Goal: Transaction & Acquisition: Purchase product/service

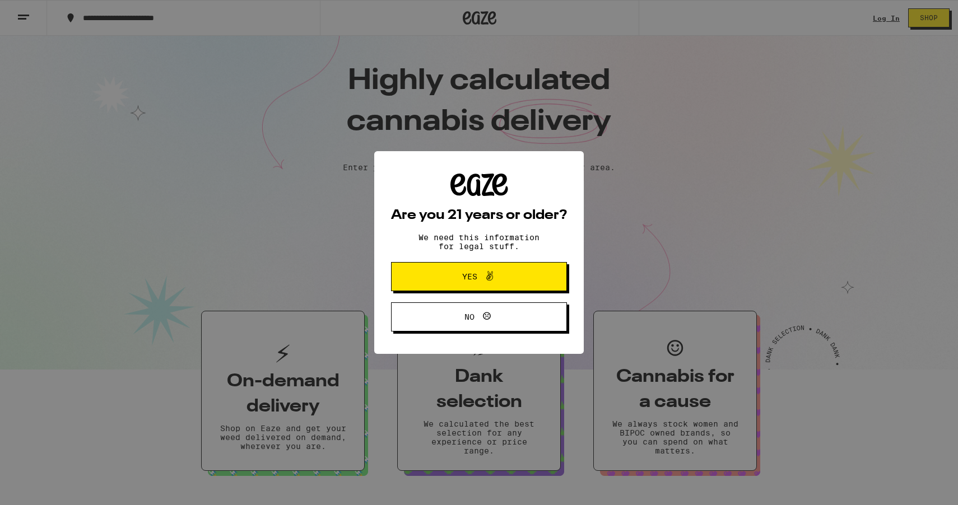
click at [886, 17] on div "Are you 21 years or older? We need this information for legal stuff. Yes No" at bounding box center [479, 252] width 958 height 505
click at [503, 273] on span "Yes" at bounding box center [478, 276] width 85 height 15
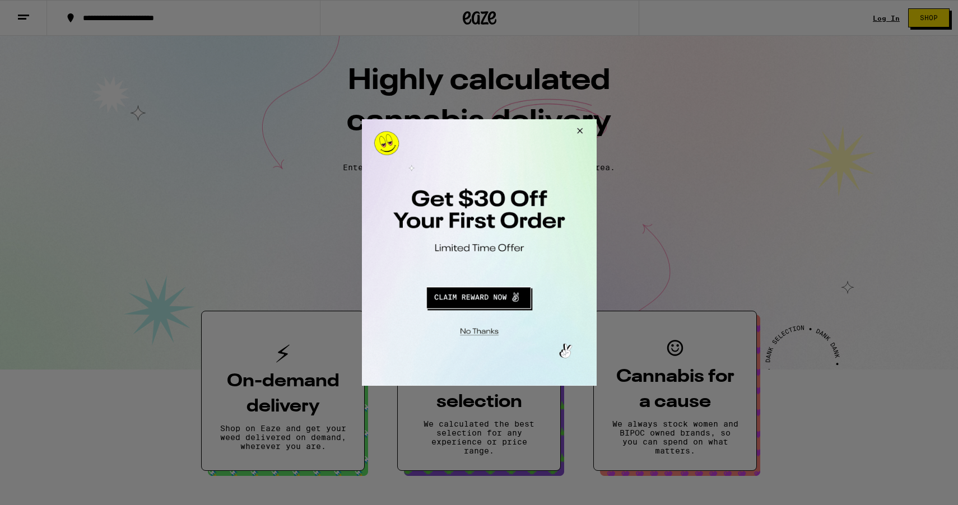
click at [574, 127] on button "Close Modal" at bounding box center [577, 132] width 30 height 27
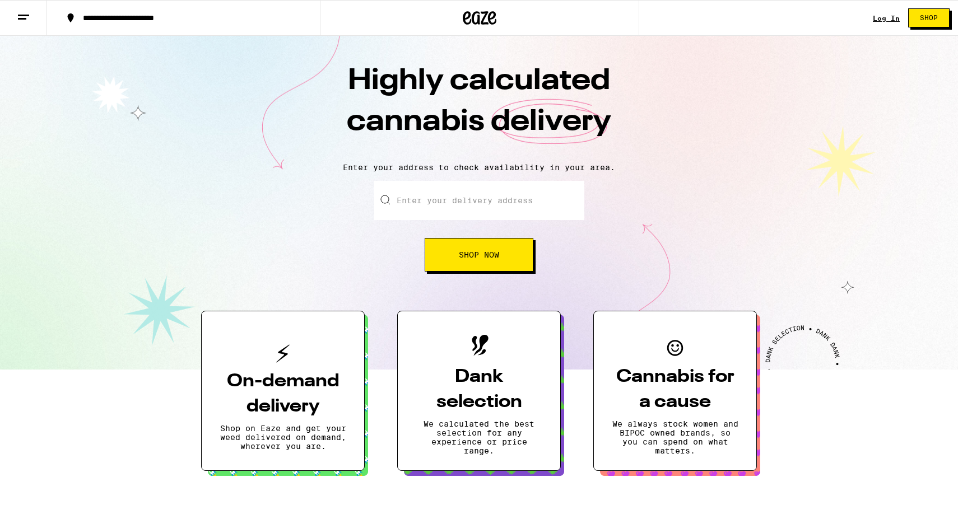
click at [889, 18] on link "Log In" at bounding box center [886, 18] width 27 height 7
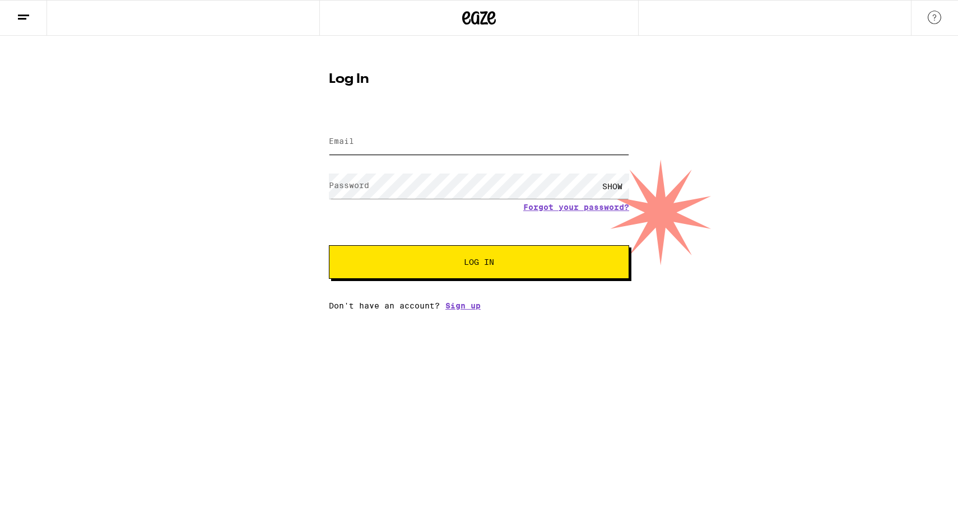
click at [373, 135] on input "Email" at bounding box center [479, 141] width 300 height 25
type input "[EMAIL_ADDRESS][DOMAIN_NAME]"
click at [329, 245] on button "Log In" at bounding box center [479, 262] width 300 height 34
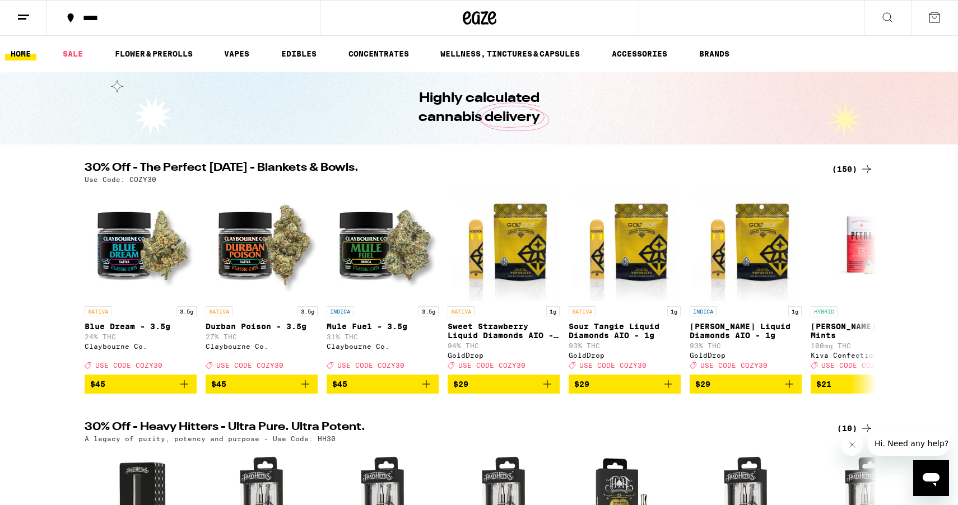
click at [845, 171] on div "(150)" at bounding box center [852, 168] width 41 height 13
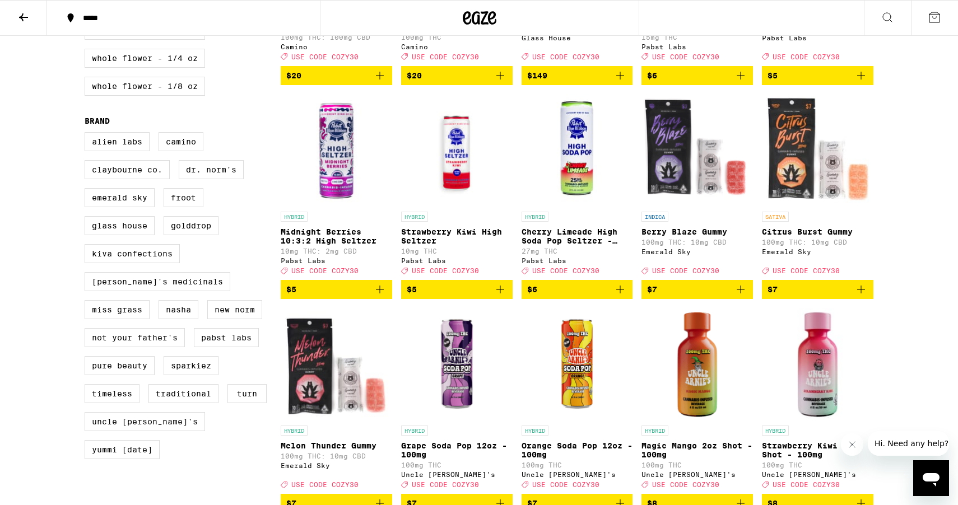
scroll to position [189, 0]
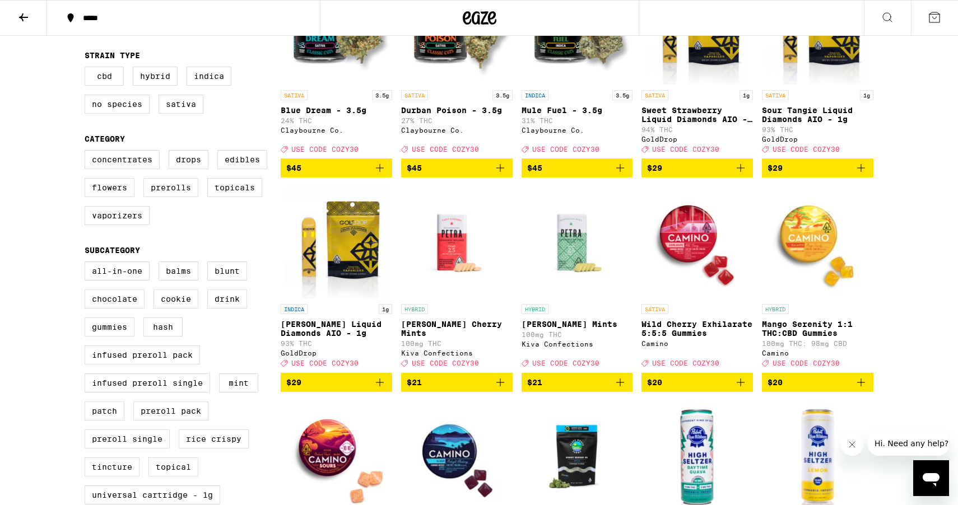
click at [151, 18] on div "*****" at bounding box center [190, 18] width 226 height 8
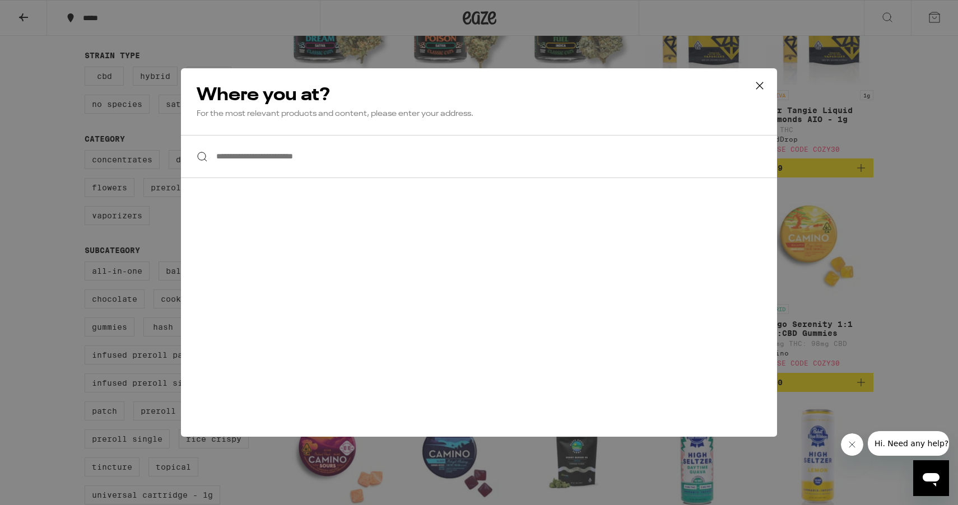
click at [292, 154] on input "**********" at bounding box center [479, 156] width 596 height 43
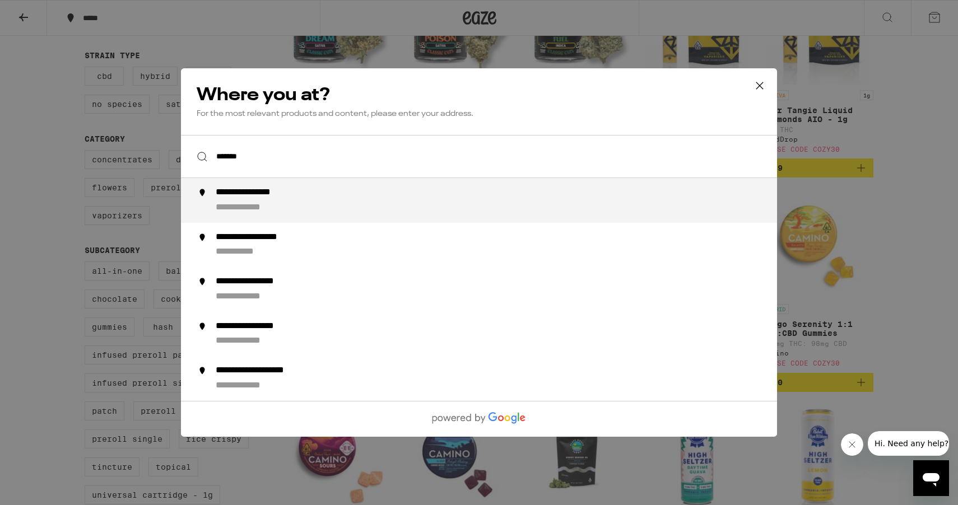
click at [340, 187] on li "**********" at bounding box center [479, 200] width 596 height 45
type input "**********"
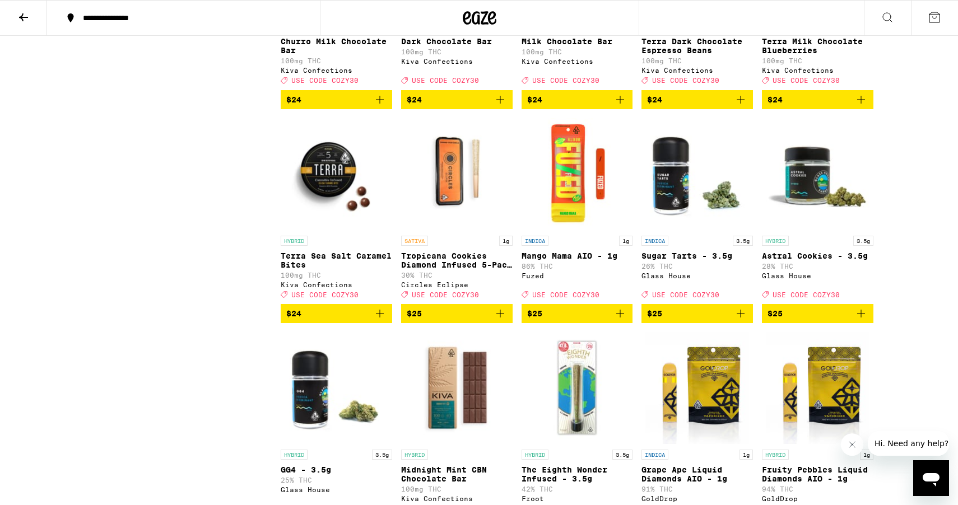
scroll to position [3750, 0]
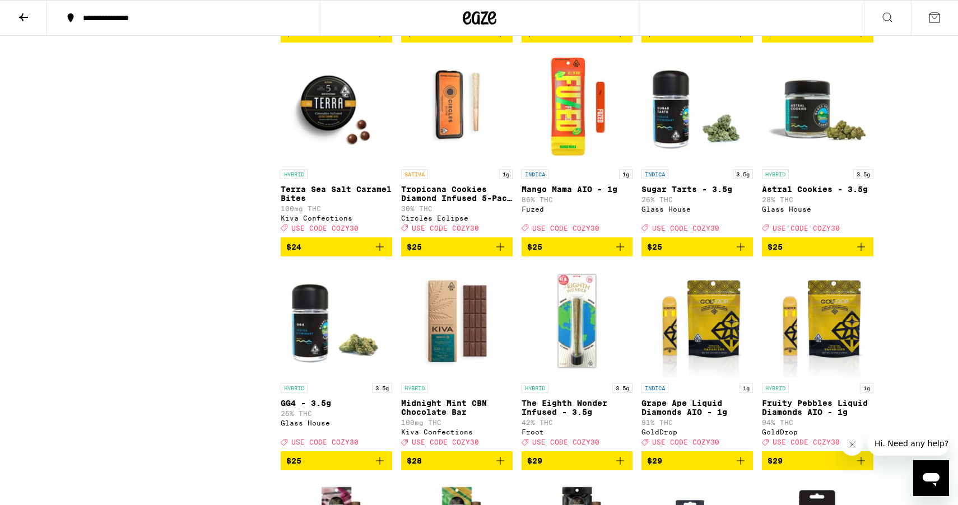
click at [505, 254] on icon "Add to bag" at bounding box center [499, 246] width 13 height 13
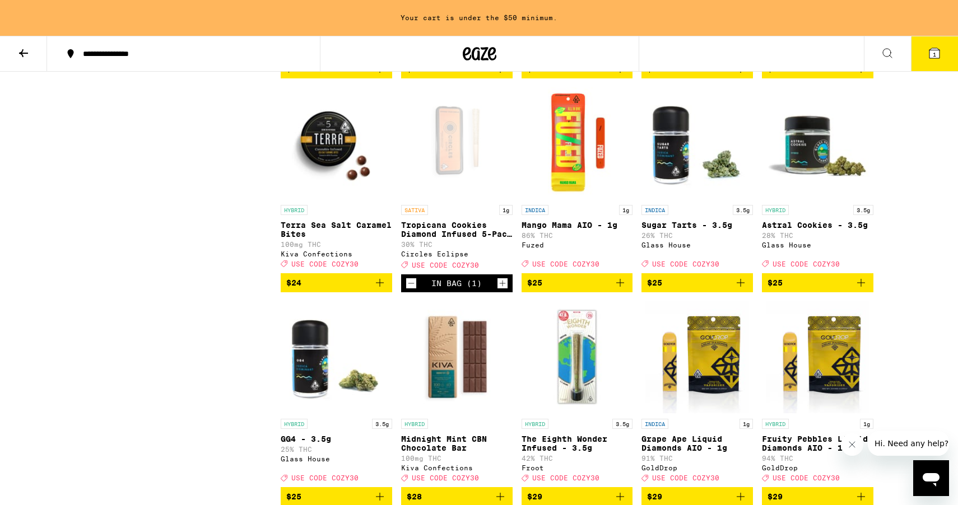
scroll to position [3786, 0]
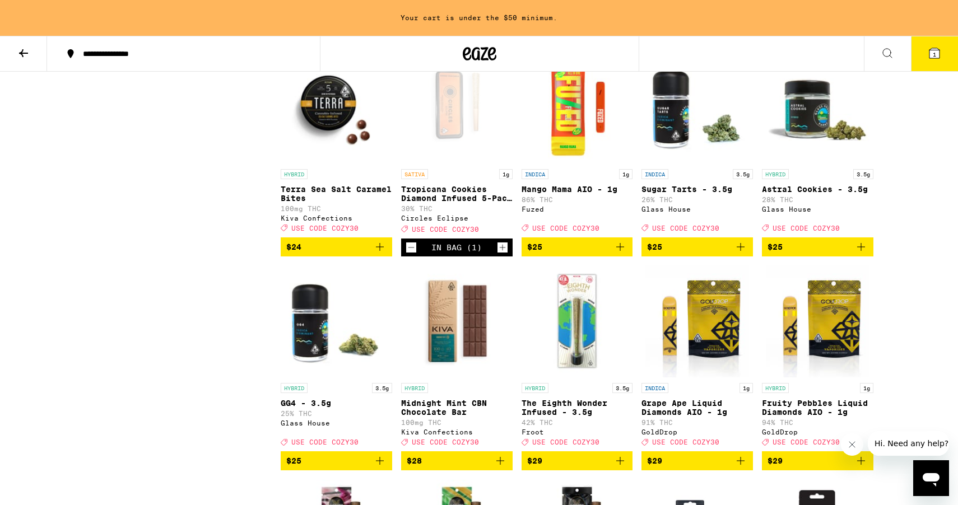
click at [501, 254] on icon "Increment" at bounding box center [502, 247] width 10 height 13
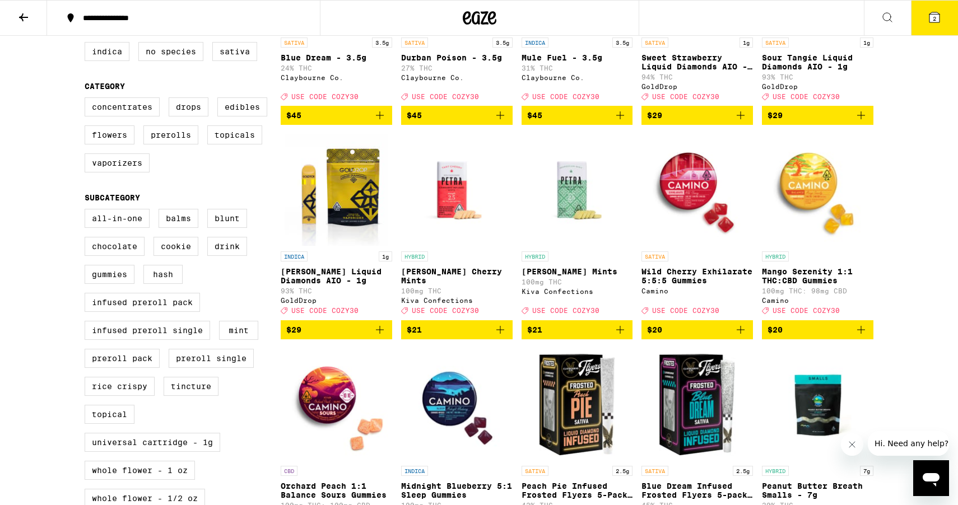
scroll to position [0, 0]
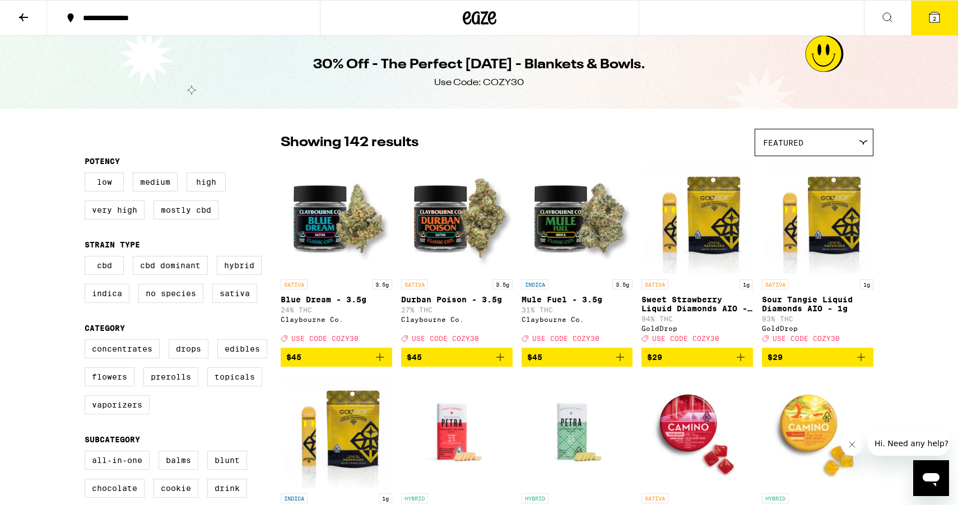
click at [926, 22] on button "2" at bounding box center [934, 18] width 47 height 35
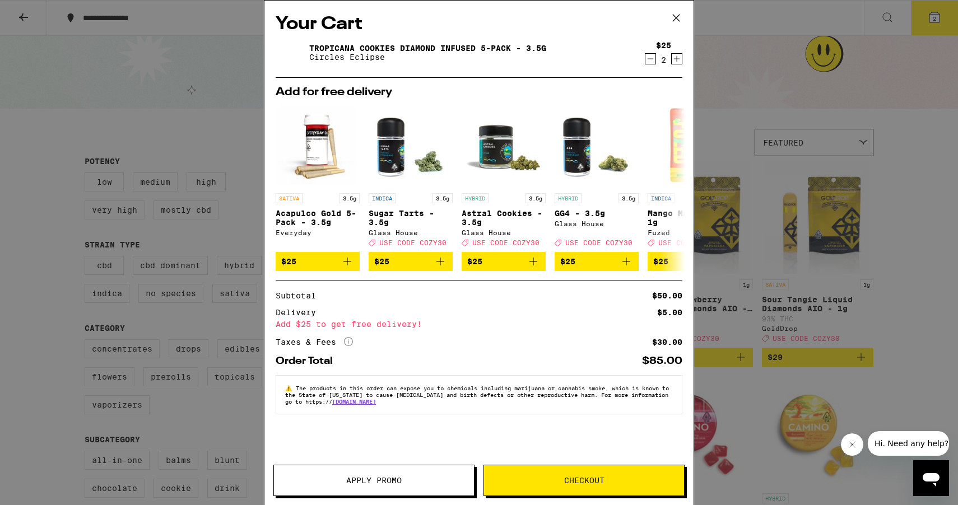
click at [650, 55] on icon "Decrement" at bounding box center [650, 58] width 10 height 13
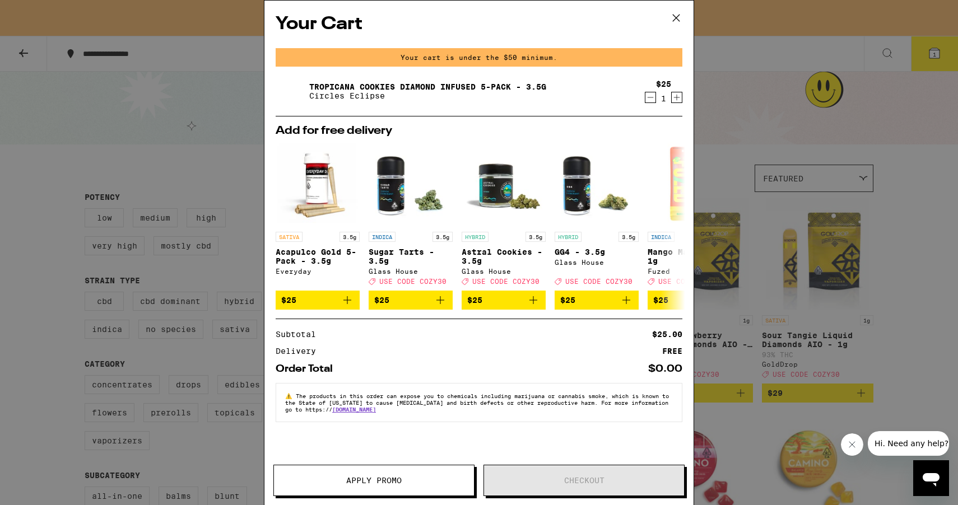
click at [650, 99] on icon "Decrement" at bounding box center [650, 97] width 10 height 13
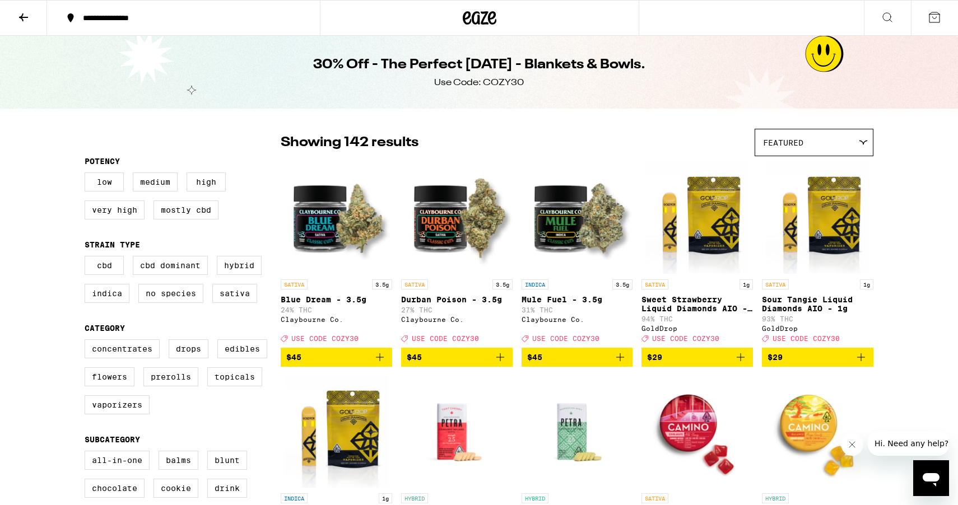
click at [24, 21] on icon at bounding box center [23, 17] width 13 height 13
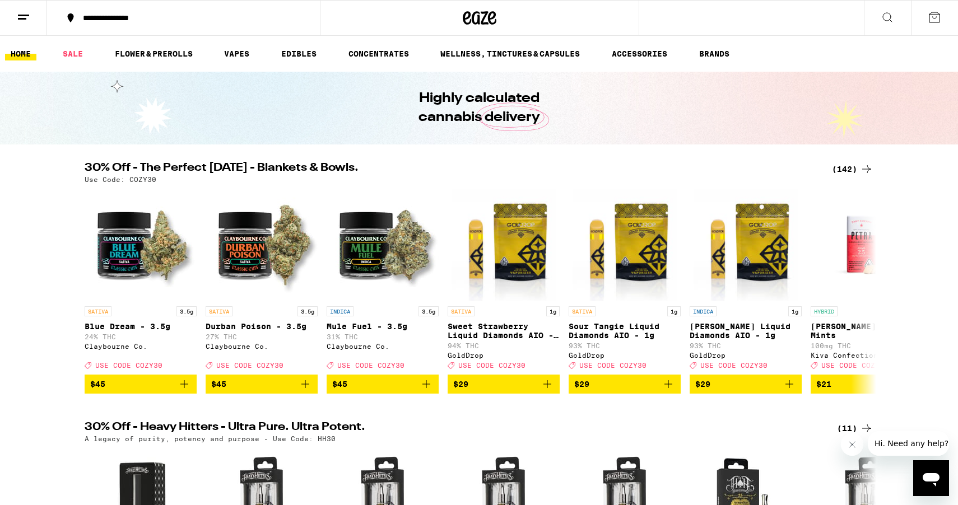
click at [943, 23] on button at bounding box center [934, 18] width 47 height 35
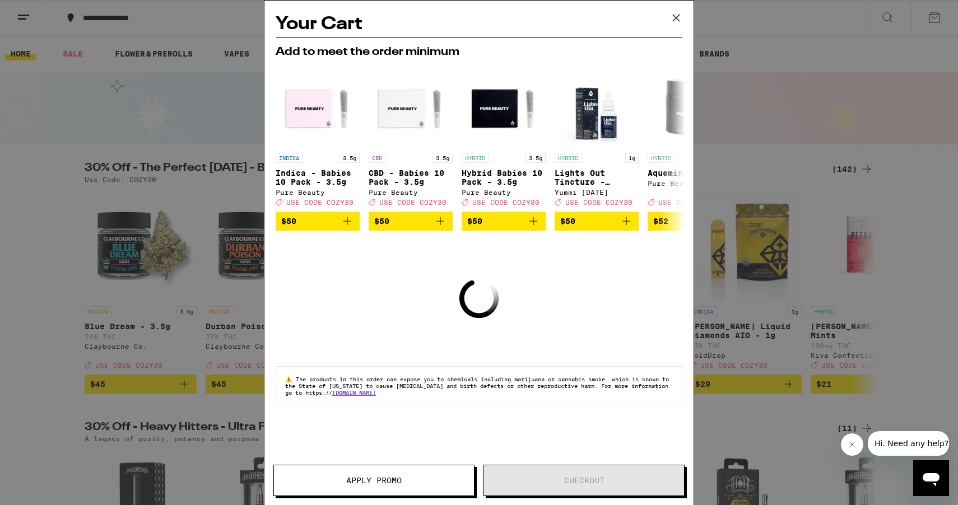
click at [733, 157] on div "Your Cart Add to meet the order minimum INDICA 3.5g Indica - Babies 10 Pack - 3…" at bounding box center [479, 252] width 958 height 505
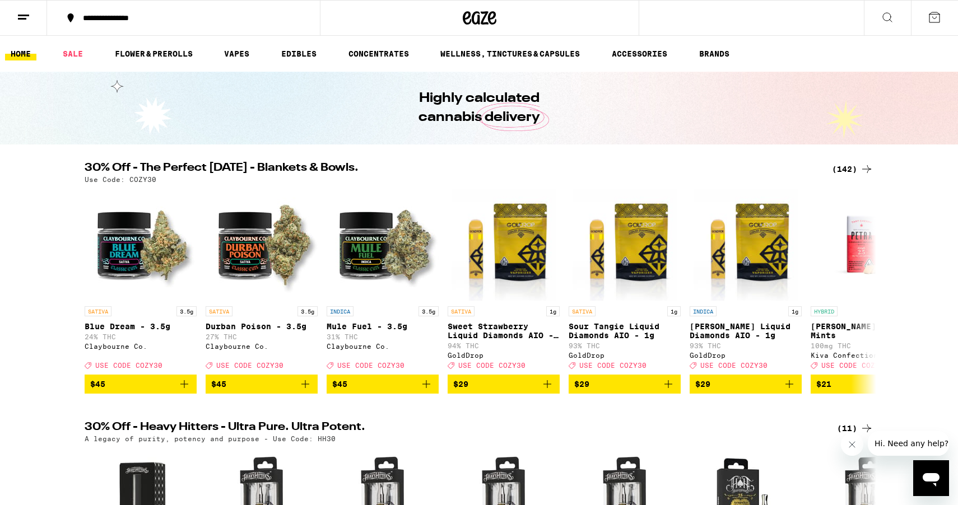
click at [836, 169] on div "(142)" at bounding box center [852, 168] width 41 height 13
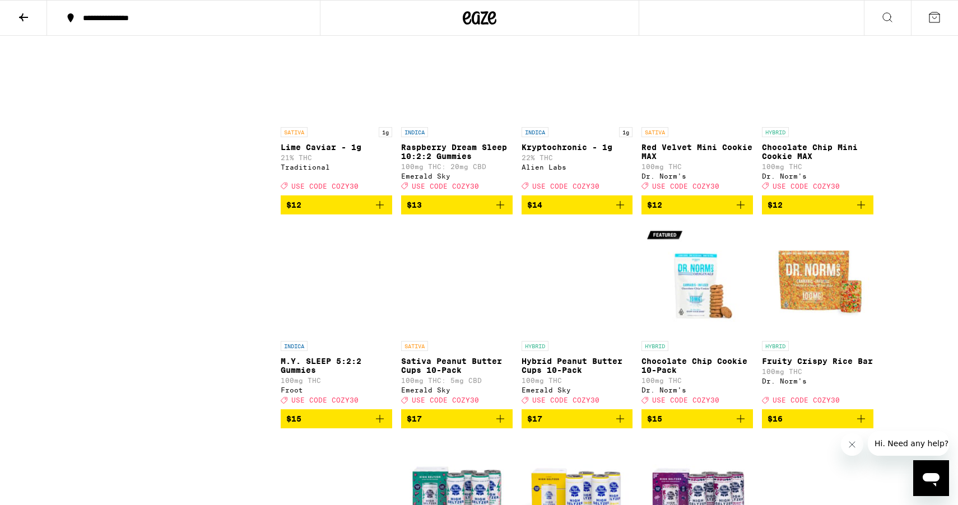
scroll to position [2322, 0]
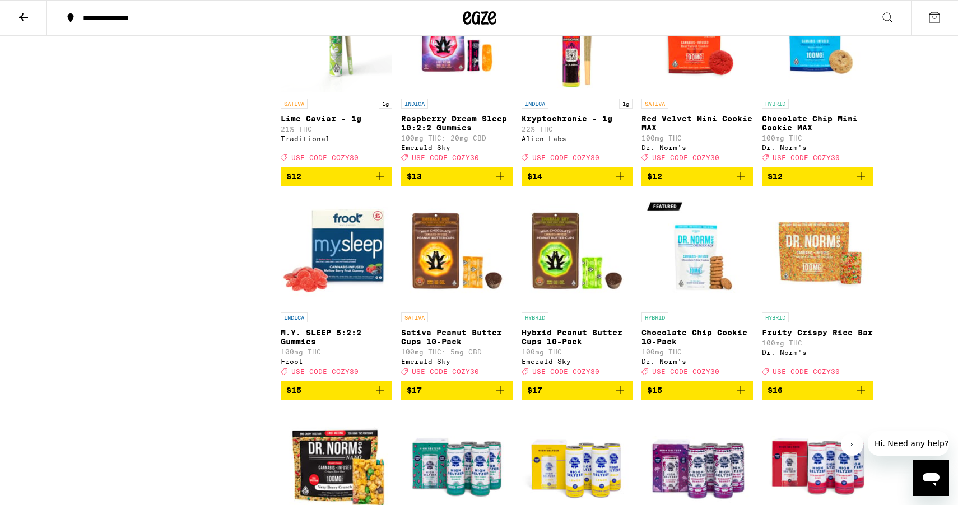
click at [625, 183] on icon "Add to bag" at bounding box center [619, 176] width 13 height 13
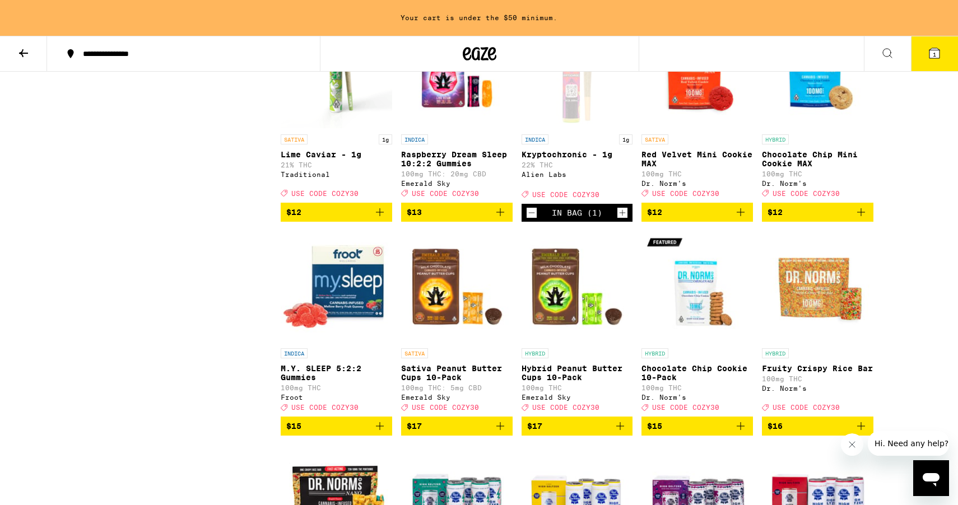
scroll to position [2358, 0]
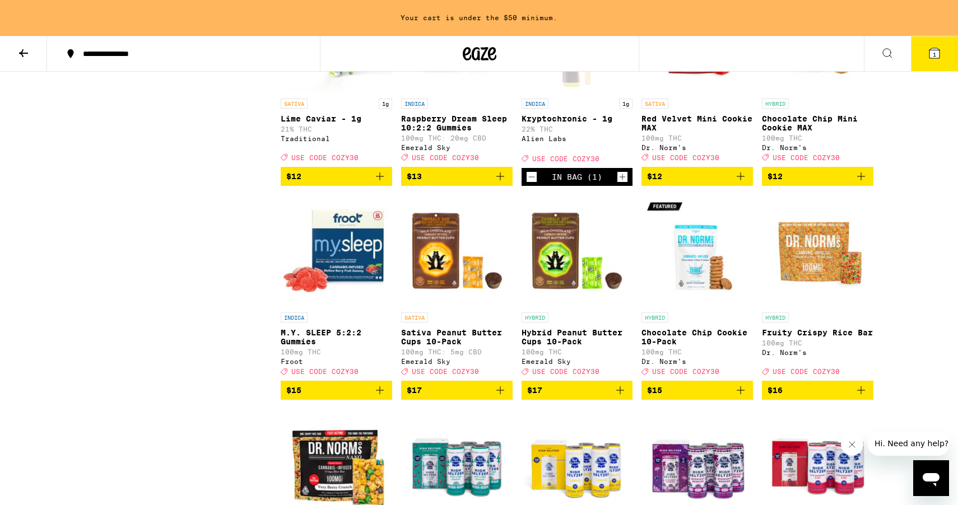
click at [375, 183] on icon "Add to bag" at bounding box center [379, 176] width 13 height 13
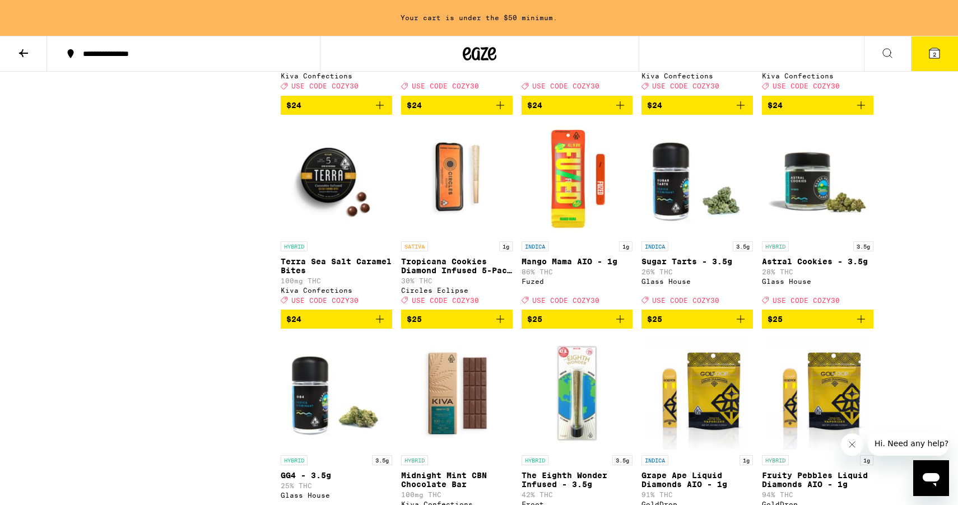
scroll to position [3729, 0]
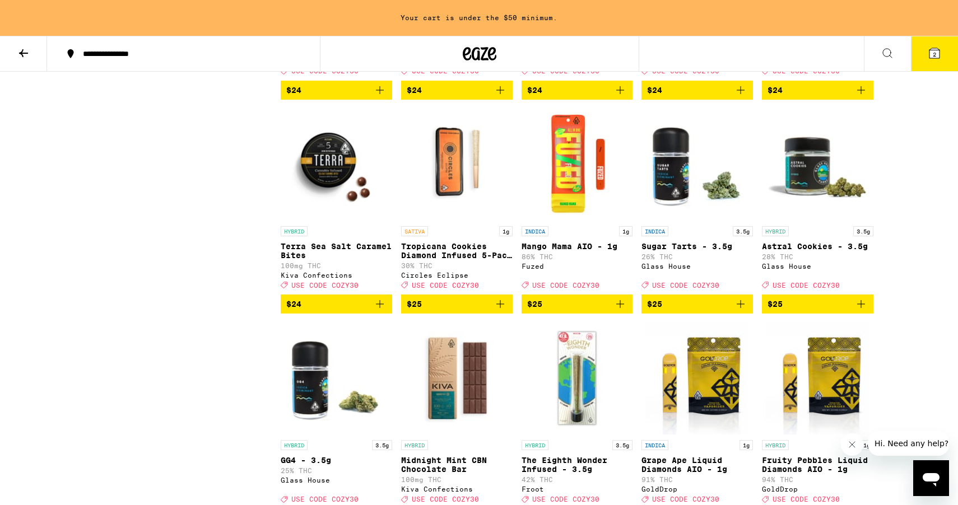
click at [503, 311] on icon "Add to bag" at bounding box center [499, 303] width 13 height 13
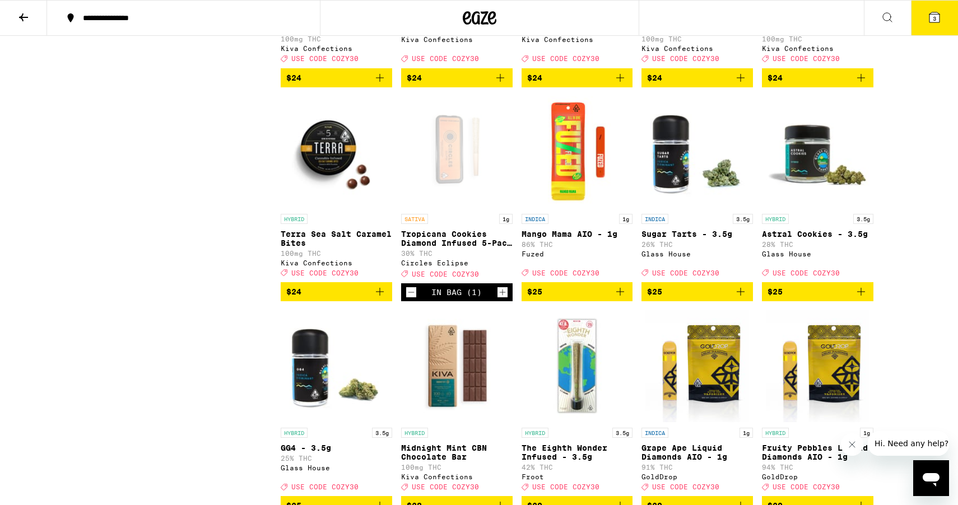
scroll to position [3706, 0]
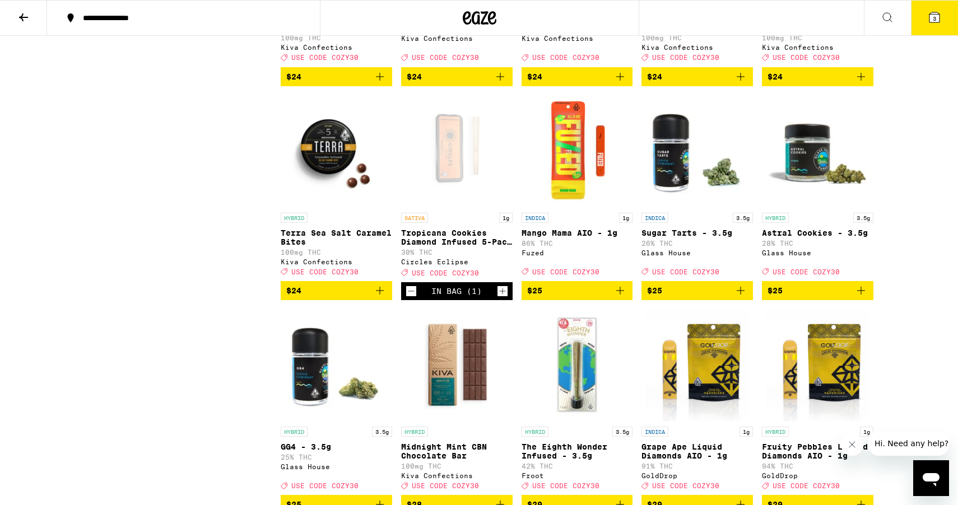
click at [503, 298] on icon "Increment" at bounding box center [502, 290] width 10 height 13
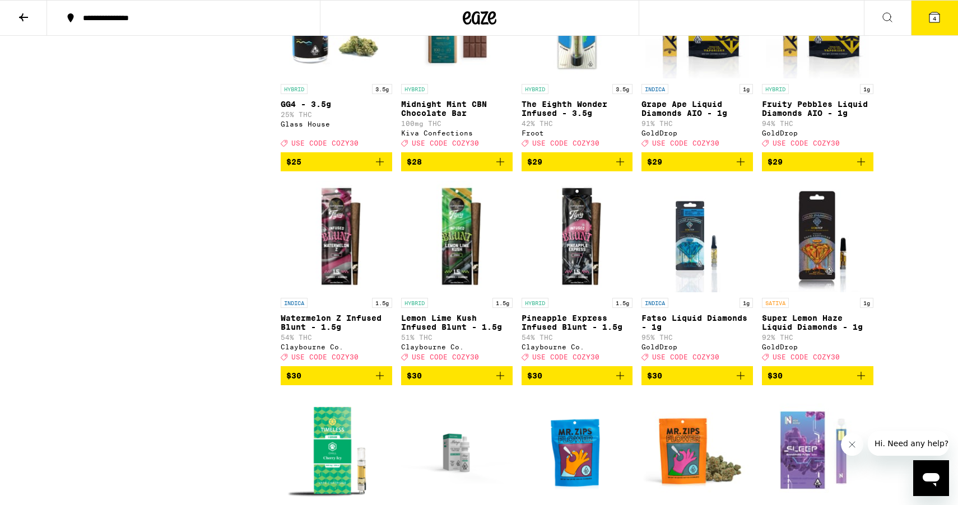
scroll to position [4038, 0]
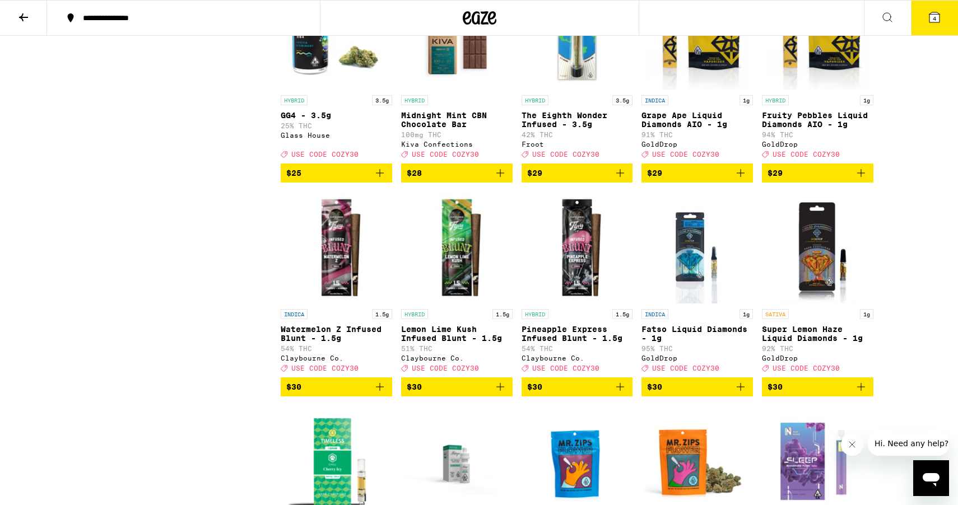
click at [940, 26] on button "4" at bounding box center [934, 18] width 47 height 35
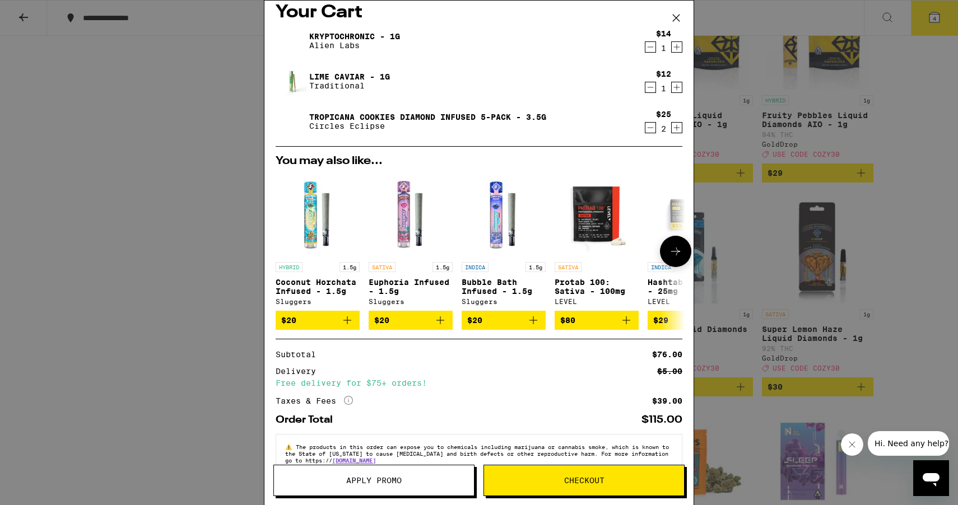
scroll to position [40, 0]
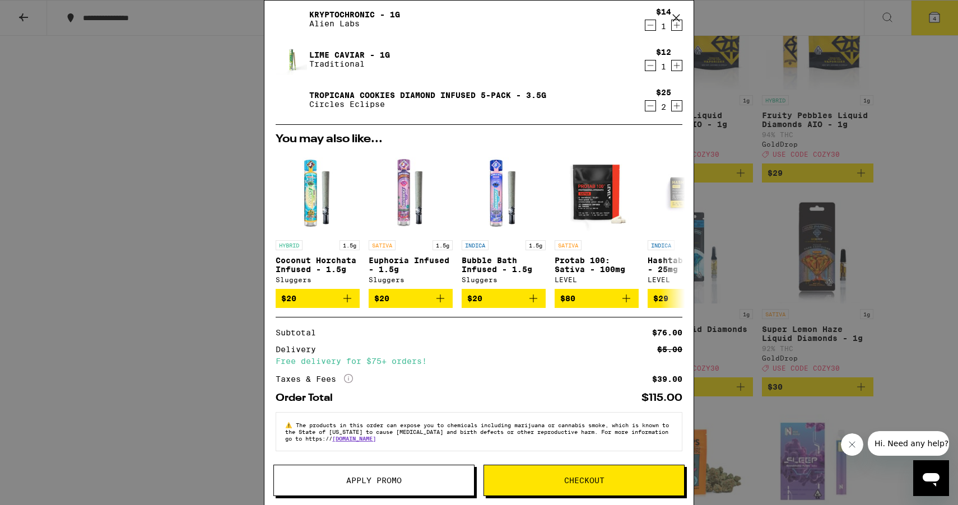
click at [393, 487] on button "Apply Promo" at bounding box center [373, 480] width 201 height 31
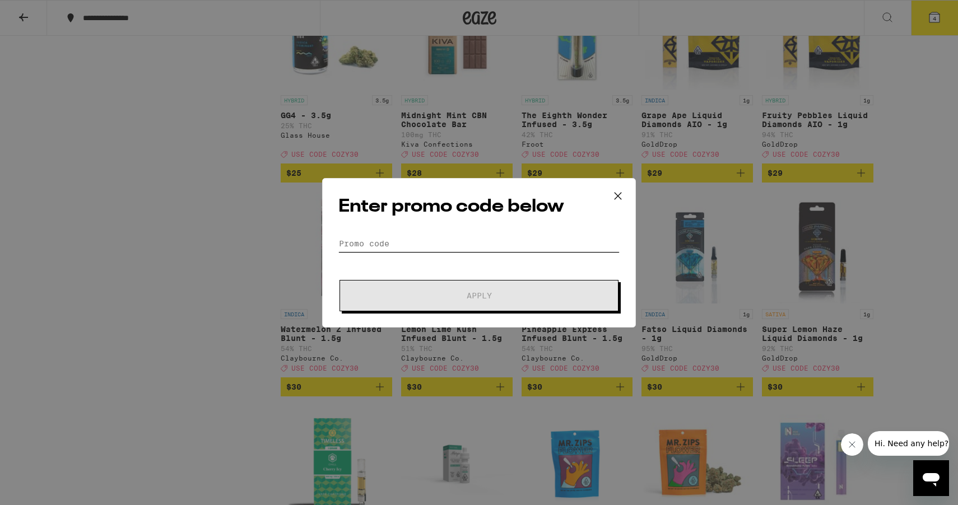
click at [354, 251] on form "Promo Code Apply" at bounding box center [478, 273] width 281 height 76
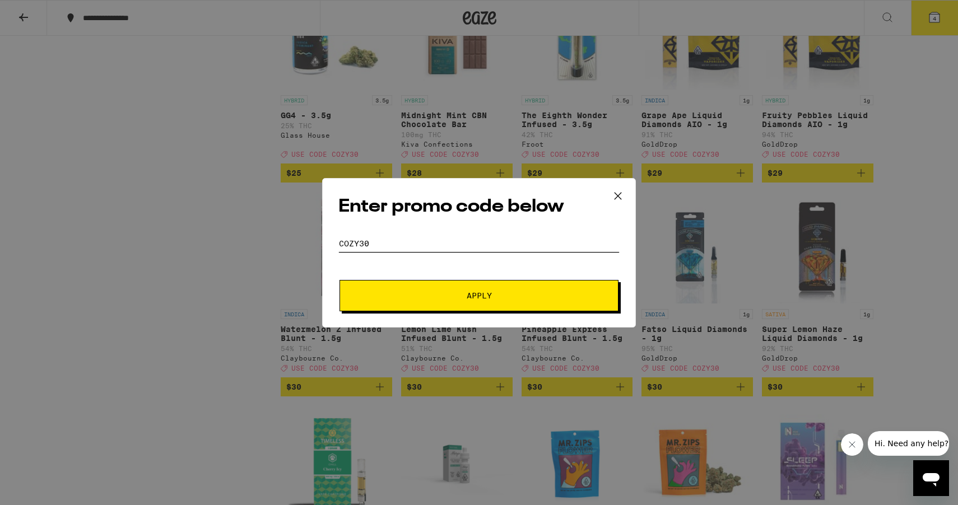
type input "cozy30"
click at [379, 294] on span "Apply" at bounding box center [479, 296] width 202 height 8
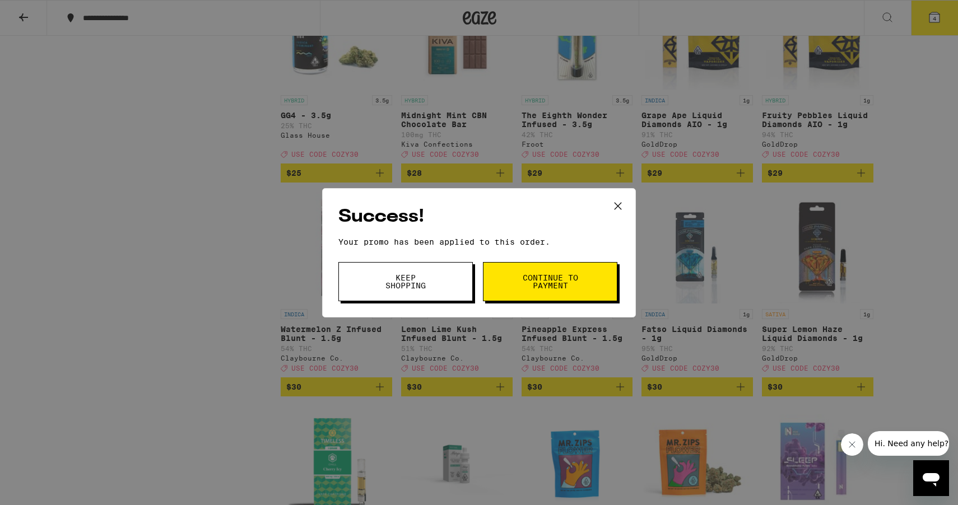
click at [571, 287] on span "Continue to payment" at bounding box center [549, 282] width 57 height 16
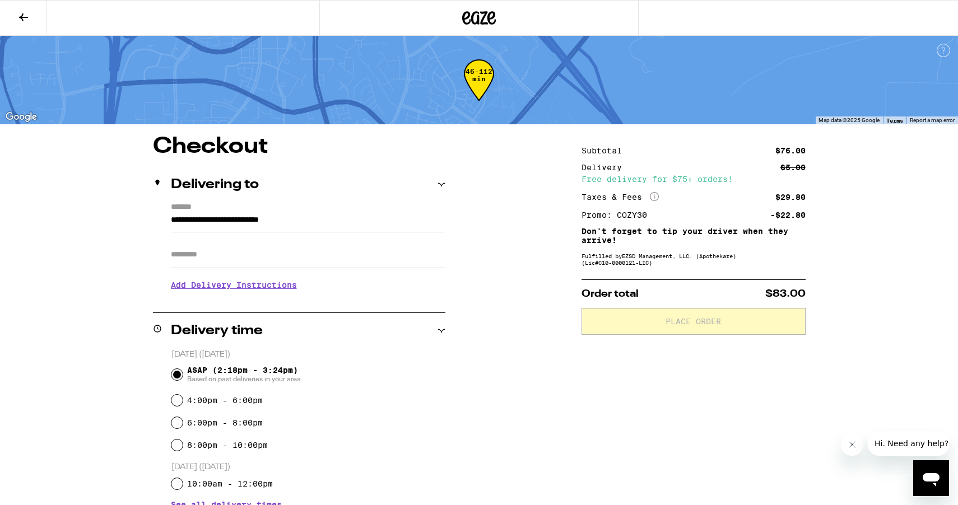
click at [688, 177] on div "Free delivery for $75+ orders!" at bounding box center [693, 179] width 224 height 8
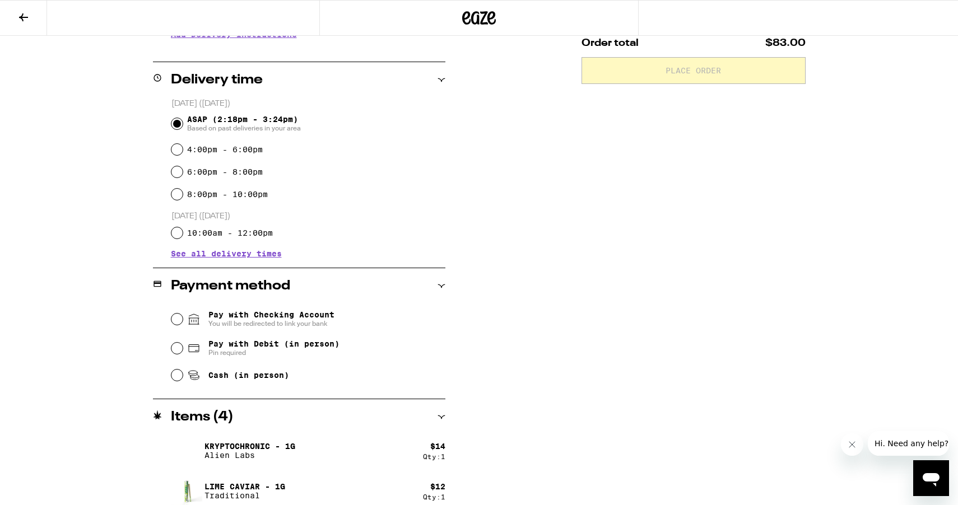
scroll to position [7, 0]
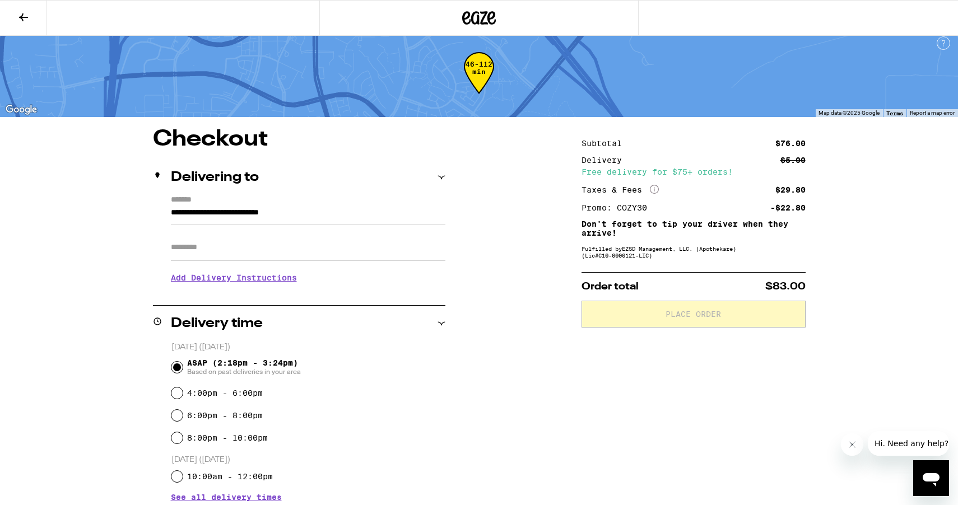
click at [259, 244] on input "Apt/Suite" at bounding box center [308, 247] width 274 height 27
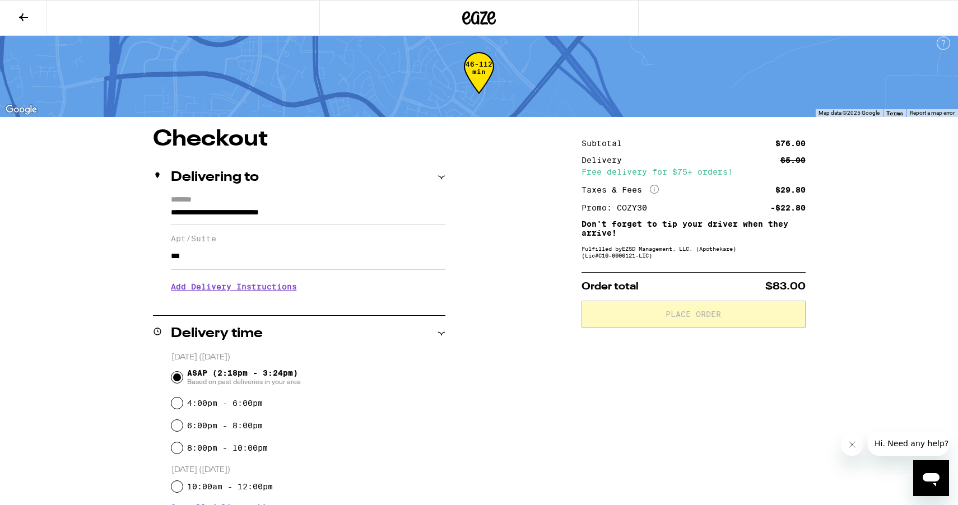
type input "***"
click at [221, 290] on h3 "Add Delivery Instructions" at bounding box center [308, 287] width 274 height 26
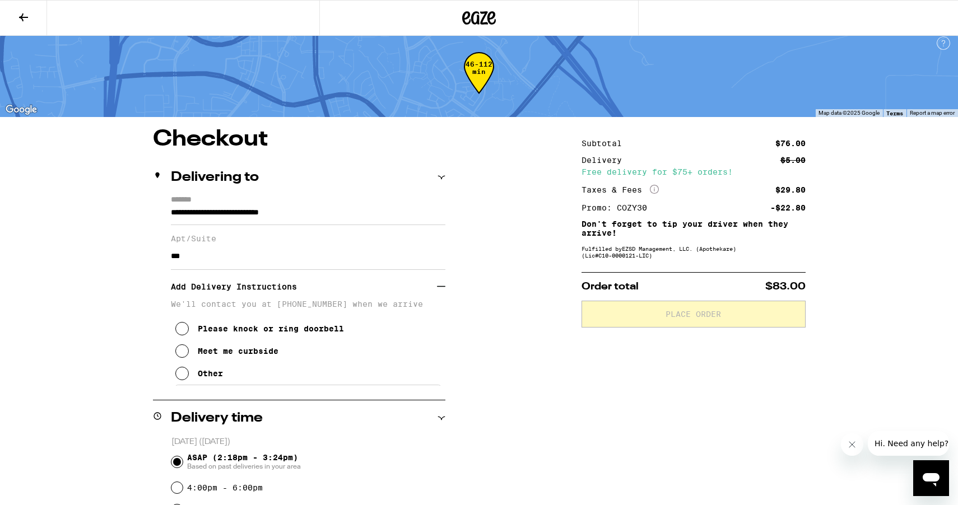
click at [259, 333] on div "Please knock or ring doorbell" at bounding box center [271, 328] width 146 height 9
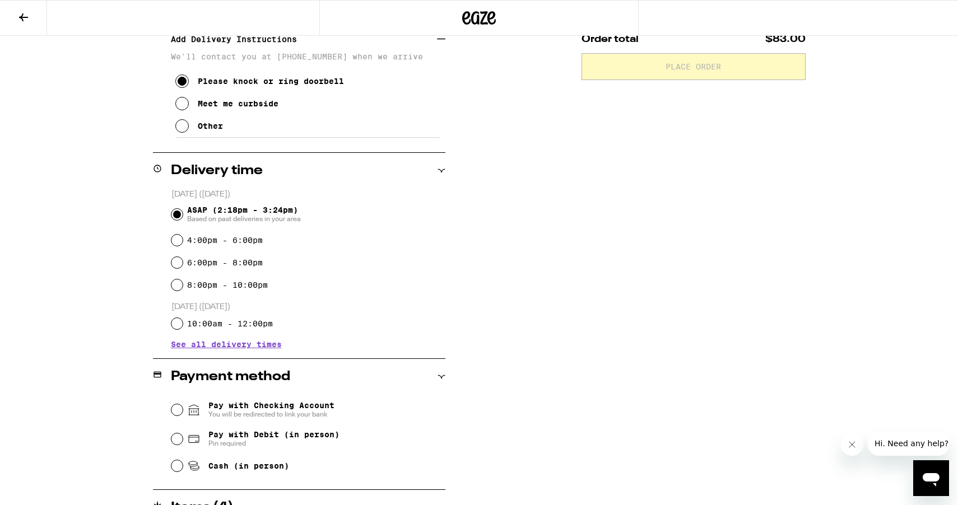
scroll to position [397, 0]
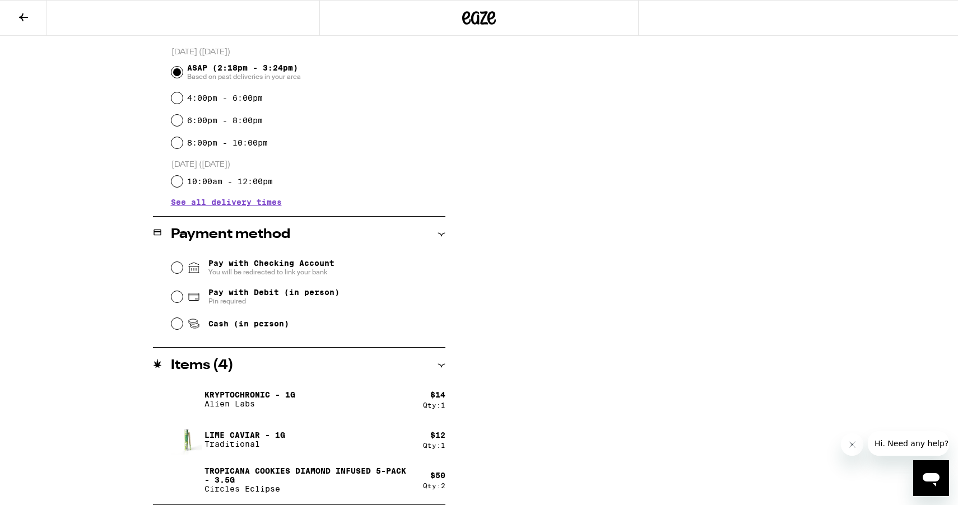
click at [261, 324] on span "Cash (in person)" at bounding box center [248, 323] width 81 height 9
click at [183, 324] on input "Cash (in person)" at bounding box center [176, 323] width 11 height 11
radio input "true"
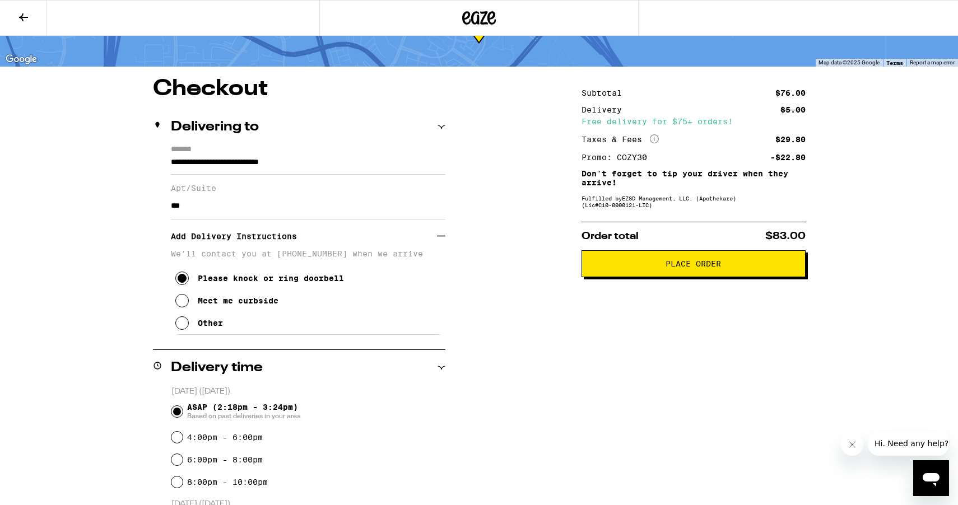
scroll to position [0, 0]
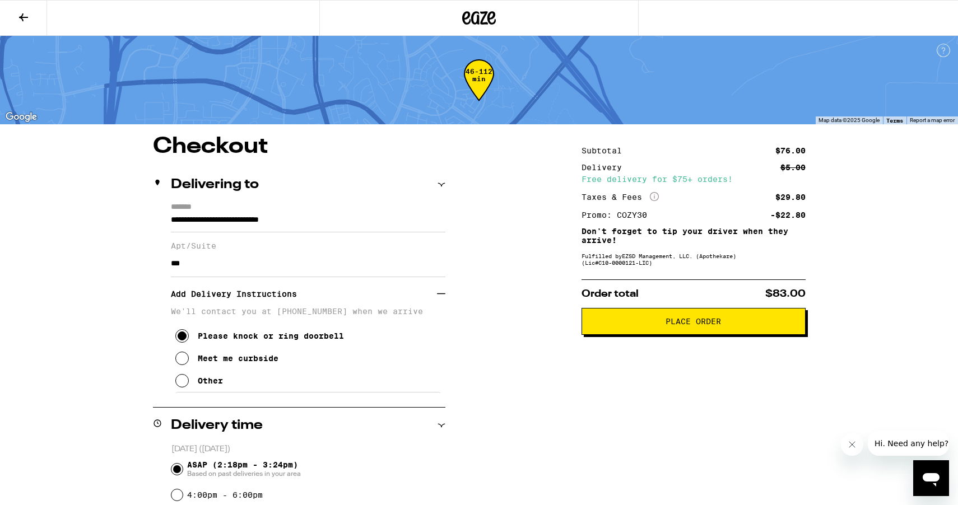
click at [759, 332] on button "Place Order" at bounding box center [693, 321] width 224 height 27
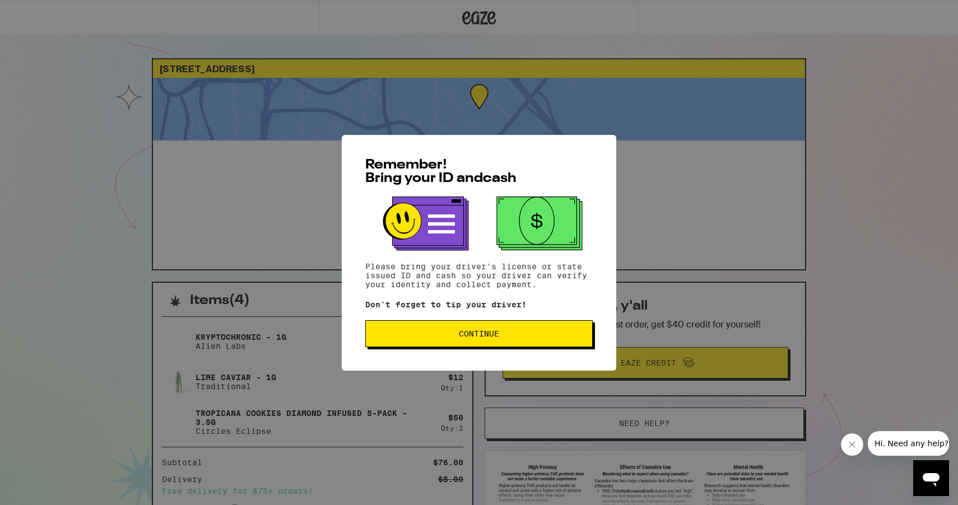
click at [468, 335] on span "Continue" at bounding box center [479, 334] width 40 height 8
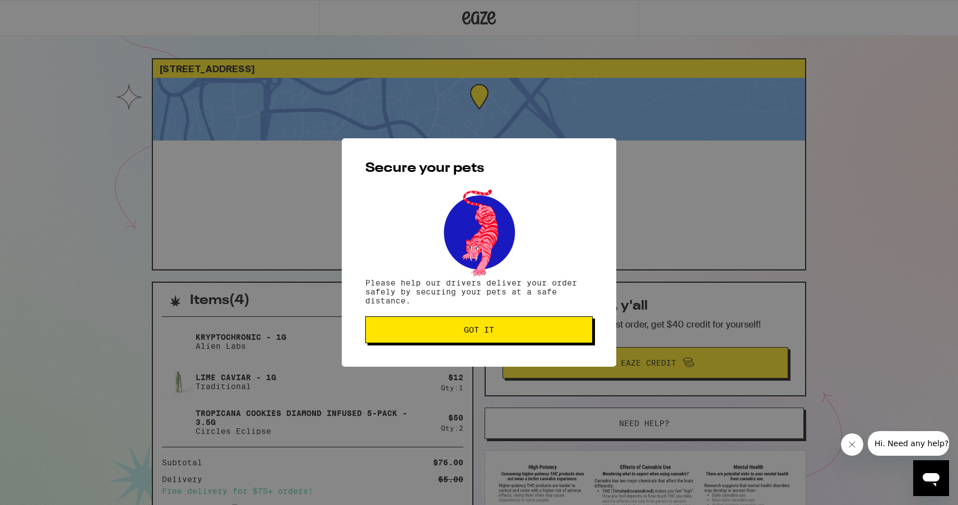
click at [490, 337] on button "Got it" at bounding box center [478, 329] width 227 height 27
